Goal: Information Seeking & Learning: Check status

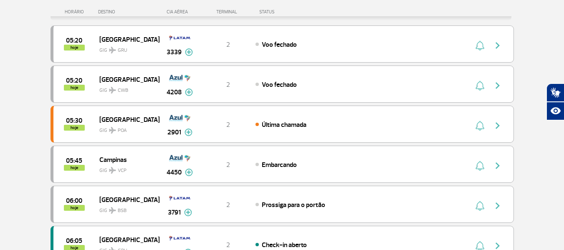
scroll to position [125, 0]
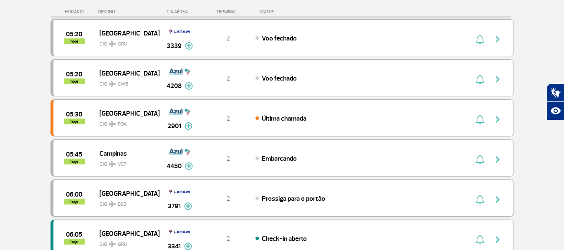
click at [496, 200] on img "button" at bounding box center [498, 199] width 10 height 10
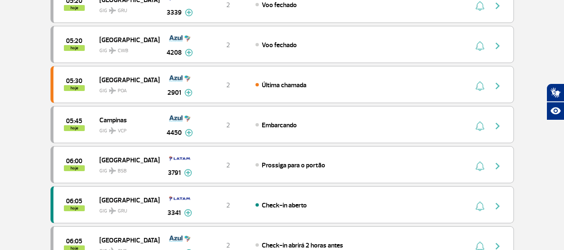
scroll to position [167, 0]
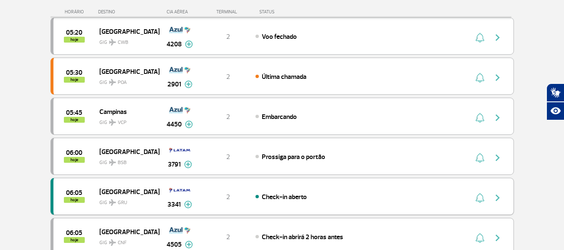
click at [501, 201] on img "button" at bounding box center [498, 198] width 10 height 10
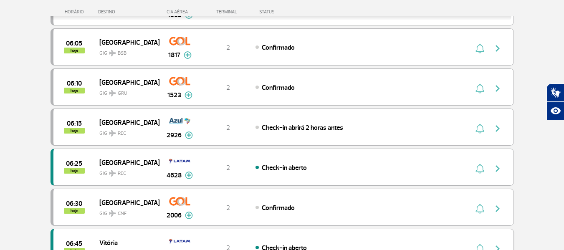
scroll to position [292, 0]
